Goal: Task Accomplishment & Management: Use online tool/utility

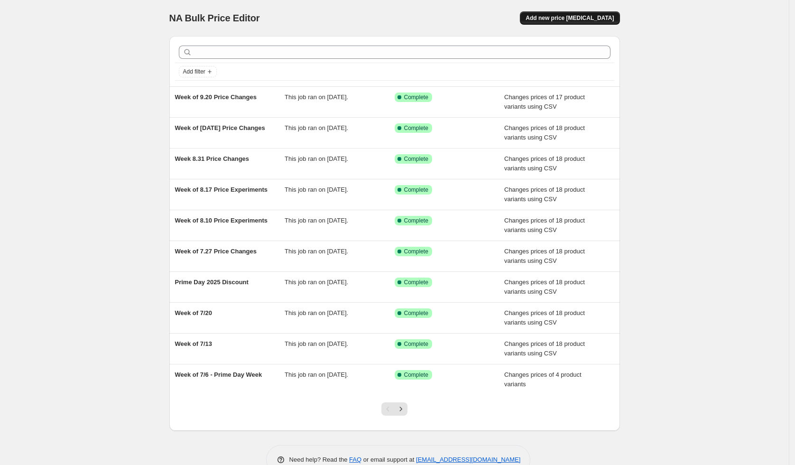
click at [595, 13] on button "Add new price [MEDICAL_DATA]" at bounding box center [570, 17] width 100 height 13
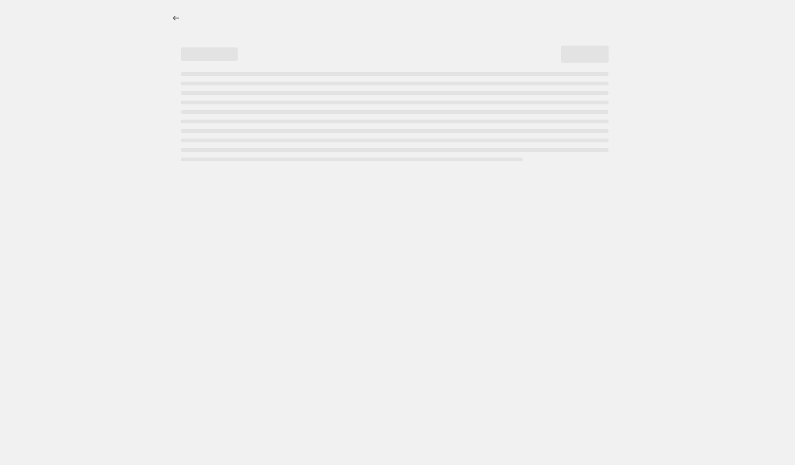
select select "percentage"
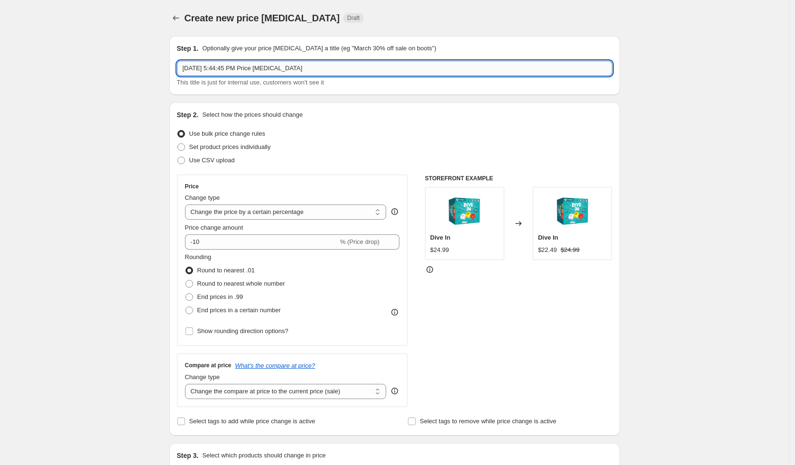
click at [284, 70] on input "[DATE] 5:44:45 PM Price [MEDICAL_DATA]" at bounding box center [394, 68] width 435 height 15
type input "[DATE] - Prime Deal Days"
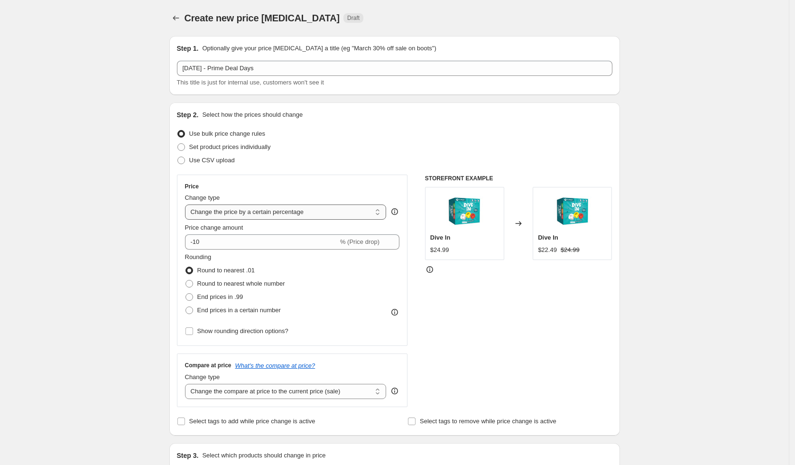
click at [268, 210] on select "Change the price to a certain amount Change the price by a certain amount Chang…" at bounding box center [286, 211] width 202 height 15
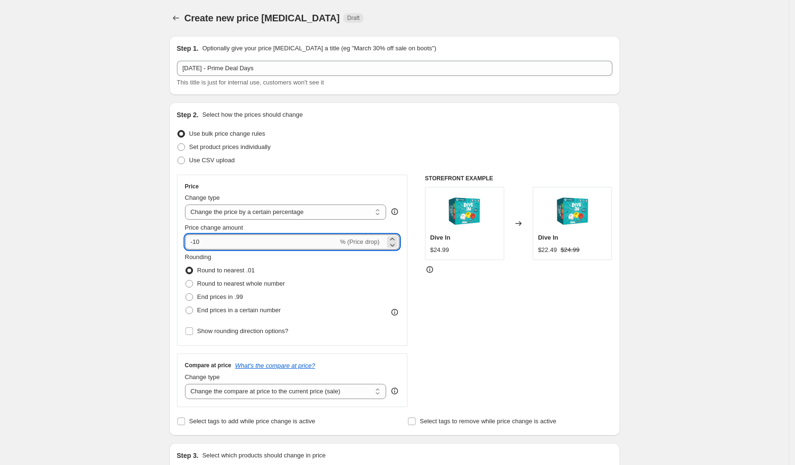
click at [266, 234] on input "-10" at bounding box center [261, 241] width 153 height 15
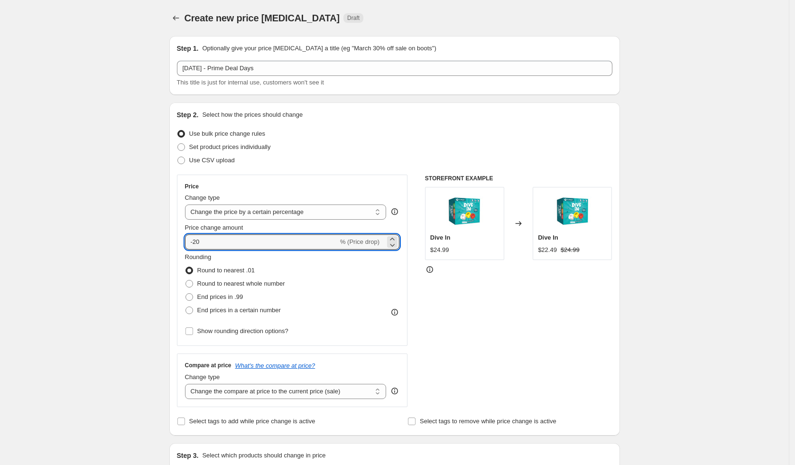
type input "-20"
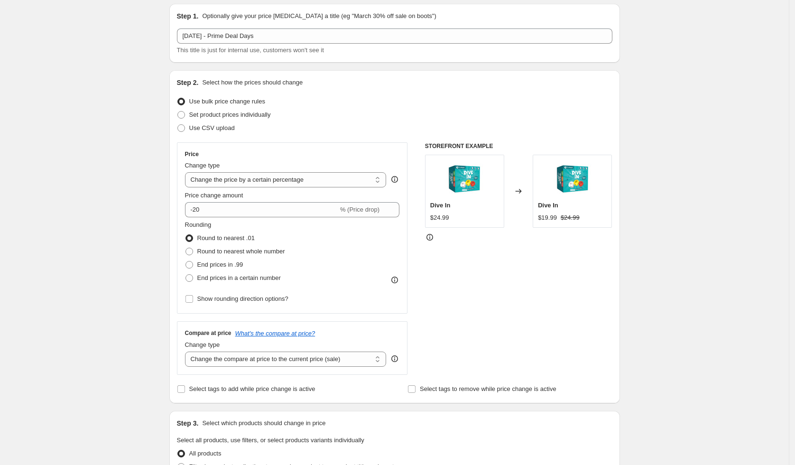
drag, startPoint x: 781, startPoint y: 331, endPoint x: 638, endPoint y: 327, distance: 142.8
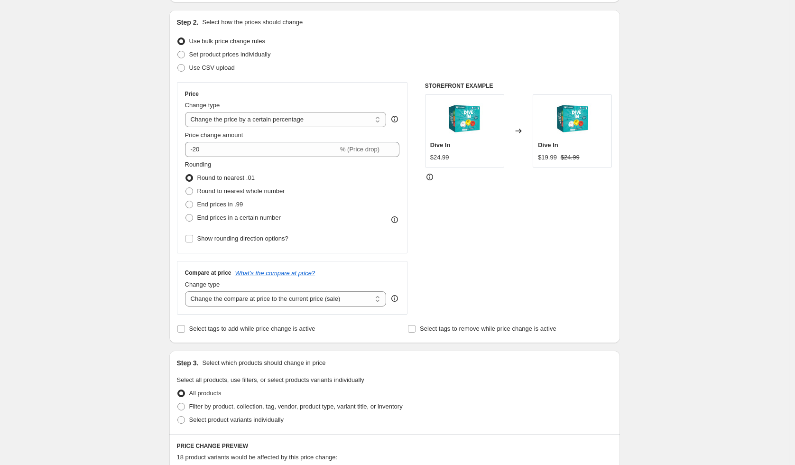
drag, startPoint x: 582, startPoint y: 341, endPoint x: 409, endPoint y: 331, distance: 172.9
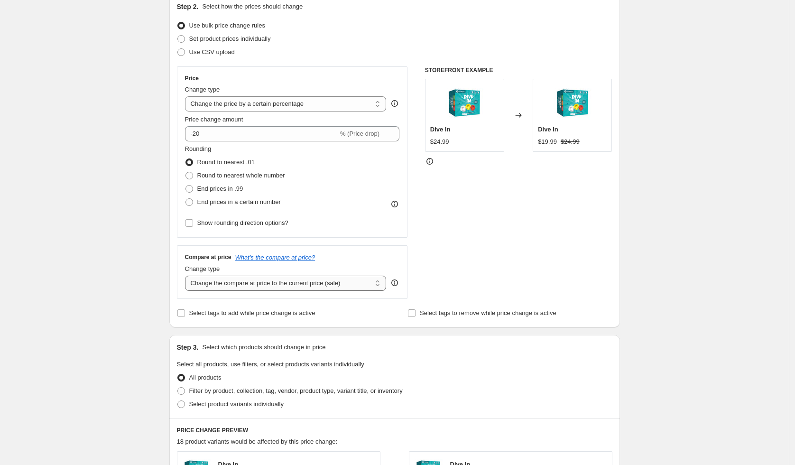
click at [307, 284] on select "Change the compare at price to the current price (sale) Change the compare at p…" at bounding box center [286, 283] width 202 height 15
select select "no_change"
click at [187, 276] on select "Change the compare at price to the current price (sale) Change the compare at p…" at bounding box center [286, 283] width 202 height 15
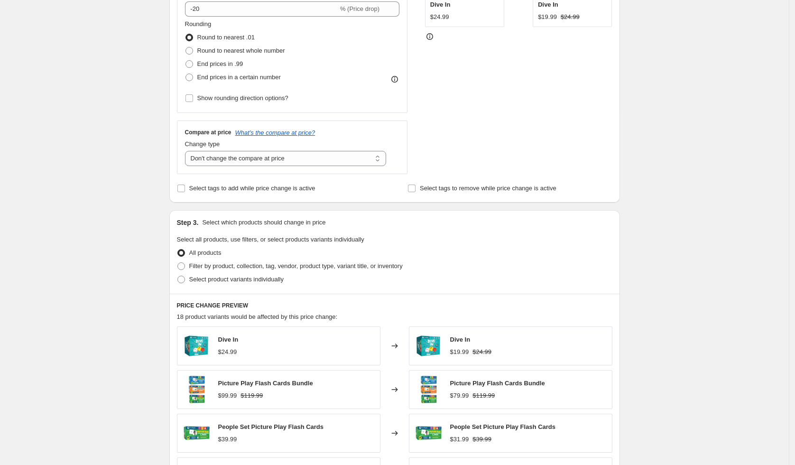
drag, startPoint x: 833, startPoint y: 285, endPoint x: 797, endPoint y: 322, distance: 52.0
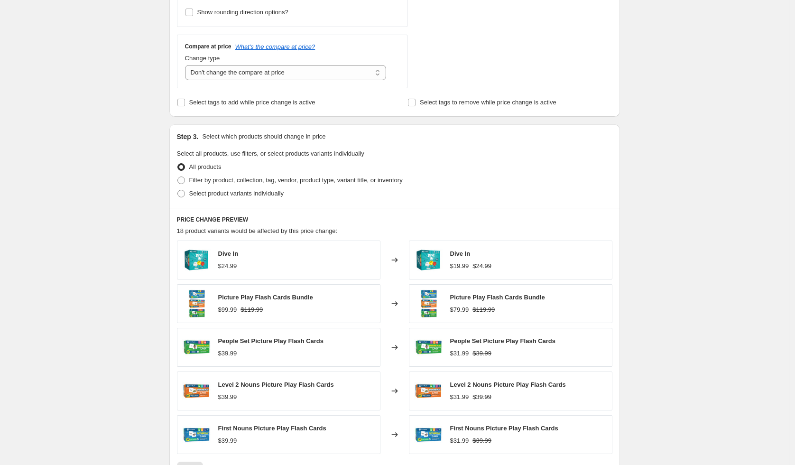
drag, startPoint x: 678, startPoint y: 241, endPoint x: 762, endPoint y: 344, distance: 132.8
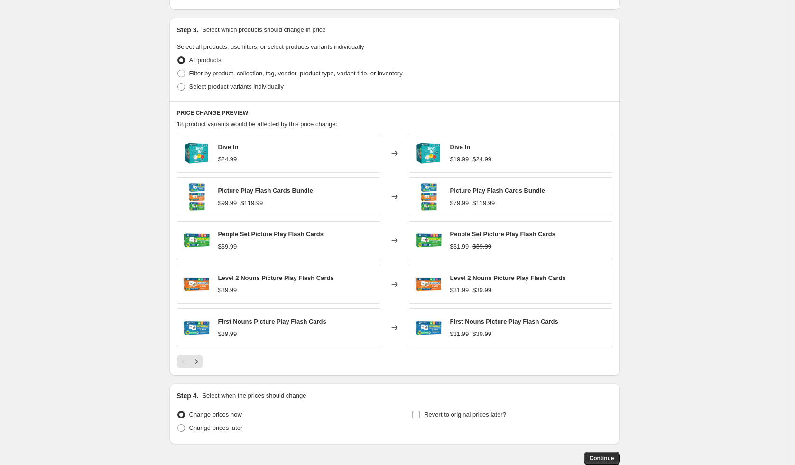
drag, startPoint x: 652, startPoint y: 218, endPoint x: 760, endPoint y: 303, distance: 137.0
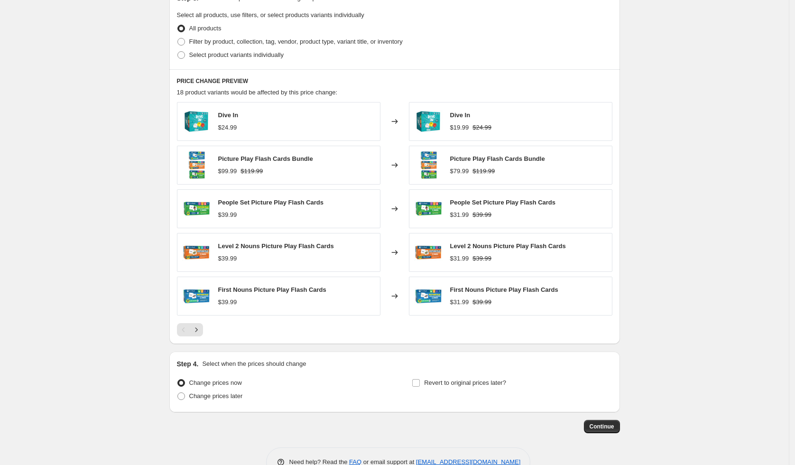
scroll to position [483, 0]
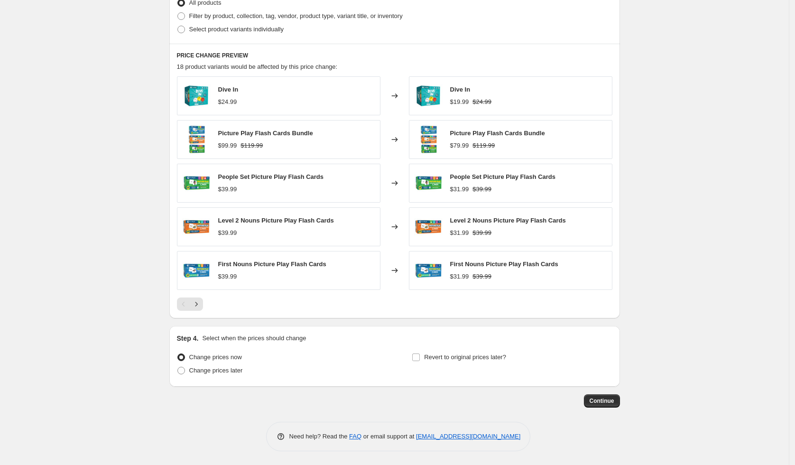
drag, startPoint x: 642, startPoint y: 224, endPoint x: 625, endPoint y: 272, distance: 50.8
click at [205, 305] on div at bounding box center [394, 303] width 435 height 13
click at [203, 304] on button "Next" at bounding box center [196, 303] width 13 height 13
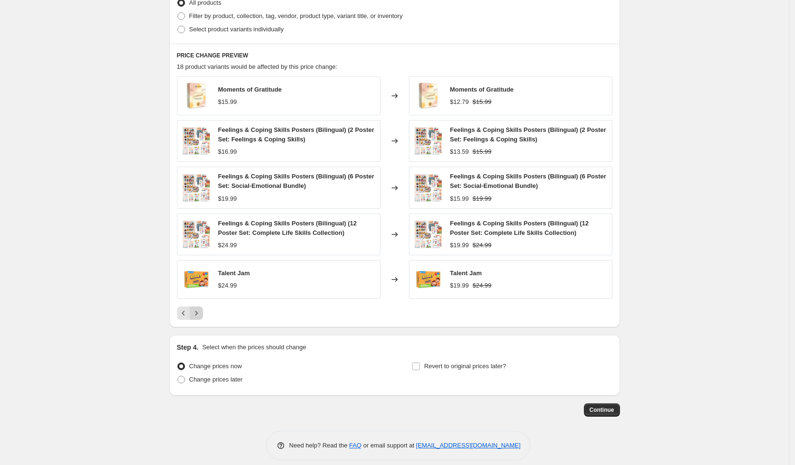
click at [202, 308] on button "Next" at bounding box center [196, 312] width 13 height 13
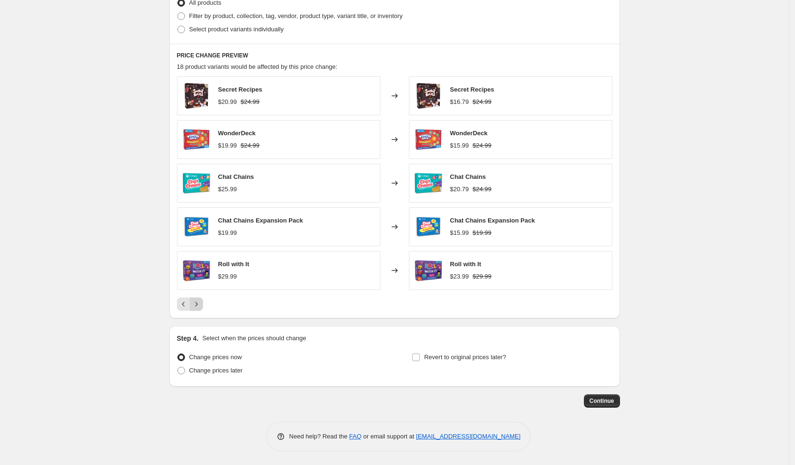
click at [201, 308] on icon "Next" at bounding box center [196, 303] width 9 height 9
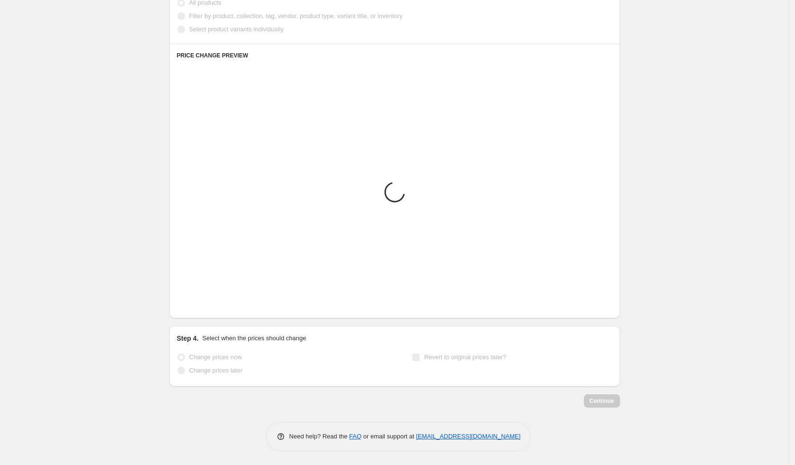
scroll to position [395, 0]
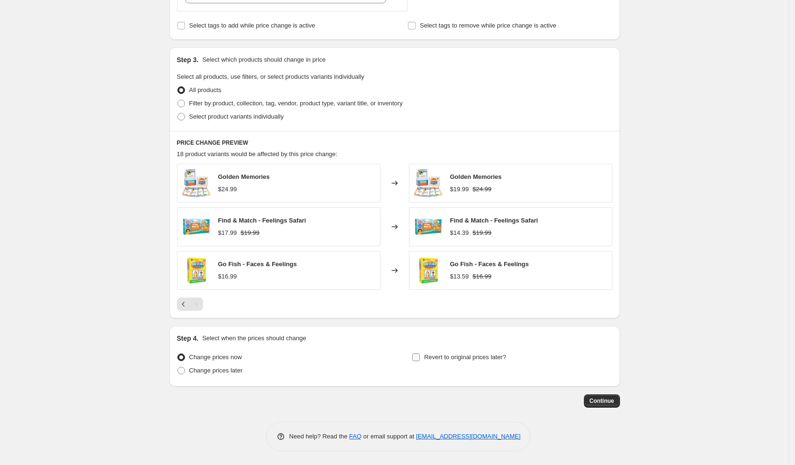
click at [462, 362] on label "Revert to original prices later?" at bounding box center [459, 356] width 94 height 13
click at [420, 361] on input "Revert to original prices later?" at bounding box center [416, 357] width 8 height 8
checkbox input "true"
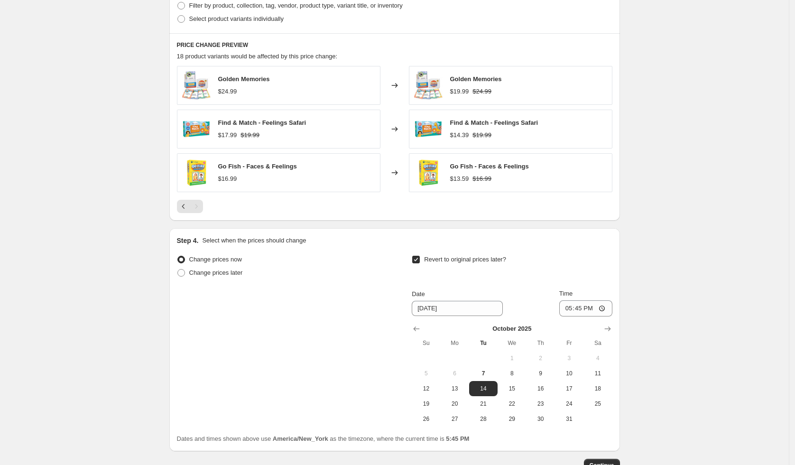
drag, startPoint x: 758, startPoint y: 387, endPoint x: 753, endPoint y: 437, distance: 50.1
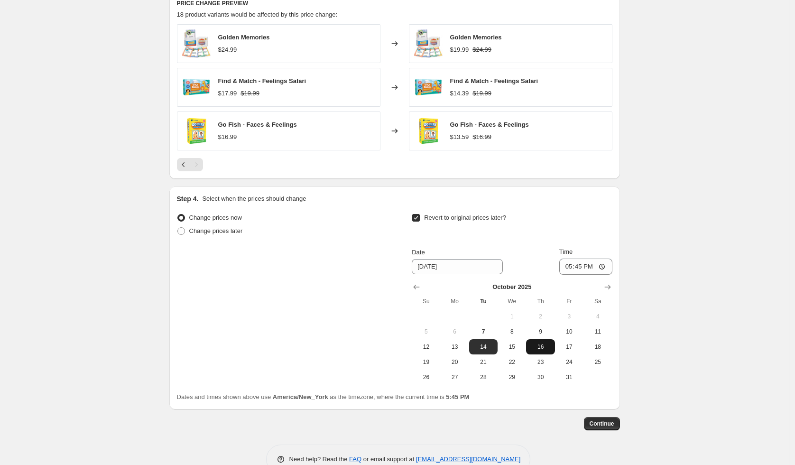
click at [542, 348] on span "16" at bounding box center [540, 347] width 21 height 8
click at [569, 266] on input "17:45" at bounding box center [585, 266] width 53 height 16
click at [547, 330] on span "9" at bounding box center [540, 332] width 21 height 8
type input "[DATE]"
click at [573, 266] on input "17:45" at bounding box center [585, 266] width 53 height 16
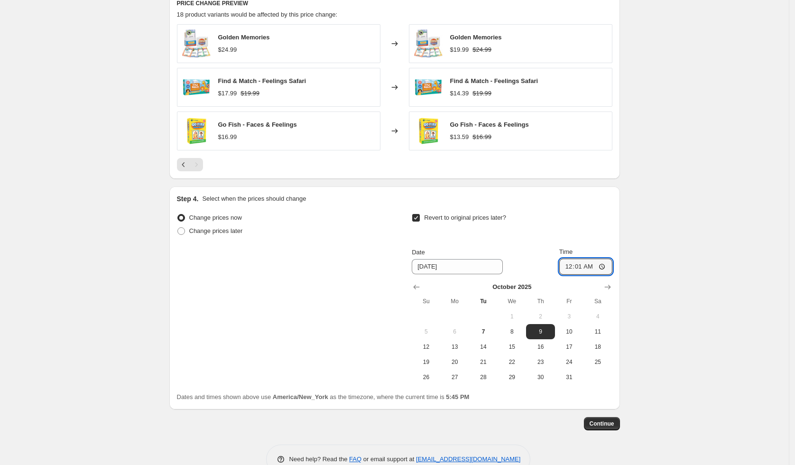
click at [612, 249] on div "Time" at bounding box center [585, 251] width 53 height 9
click at [574, 261] on input "00:01" at bounding box center [585, 266] width 53 height 16
type input "03:01"
click at [607, 429] on button "Continue" at bounding box center [602, 423] width 36 height 13
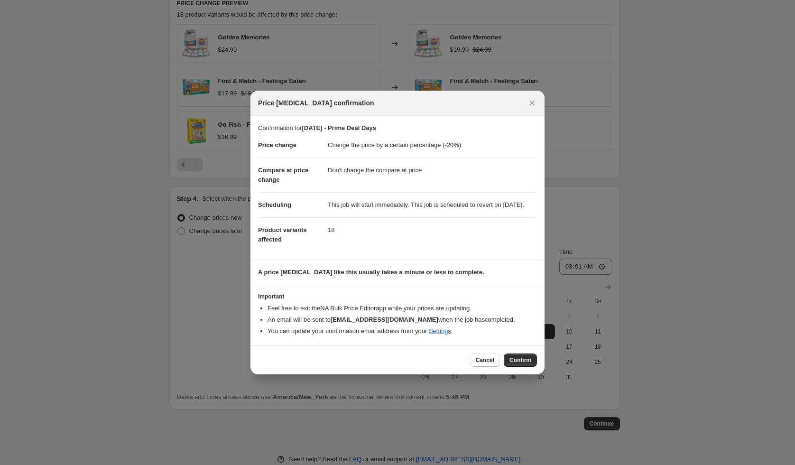
drag, startPoint x: 435, startPoint y: 187, endPoint x: 439, endPoint y: 222, distance: 34.8
click at [439, 217] on dd "This job will start immediately. This job is scheduled to revert on [DATE]." at bounding box center [432, 204] width 209 height 25
click at [439, 224] on dd "18" at bounding box center [432, 229] width 209 height 25
click at [517, 360] on span "Confirm" at bounding box center [520, 360] width 22 height 8
type input "[DATE] - Prime Deal Days"
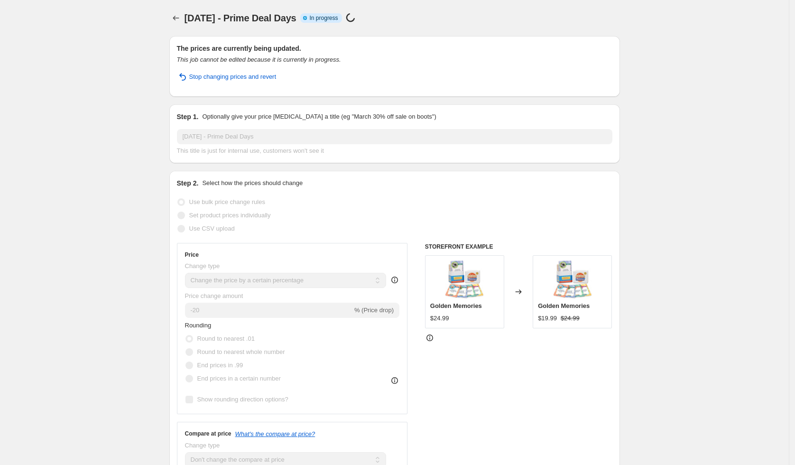
select select "percentage"
select select "no_change"
